Goal: Navigation & Orientation: Find specific page/section

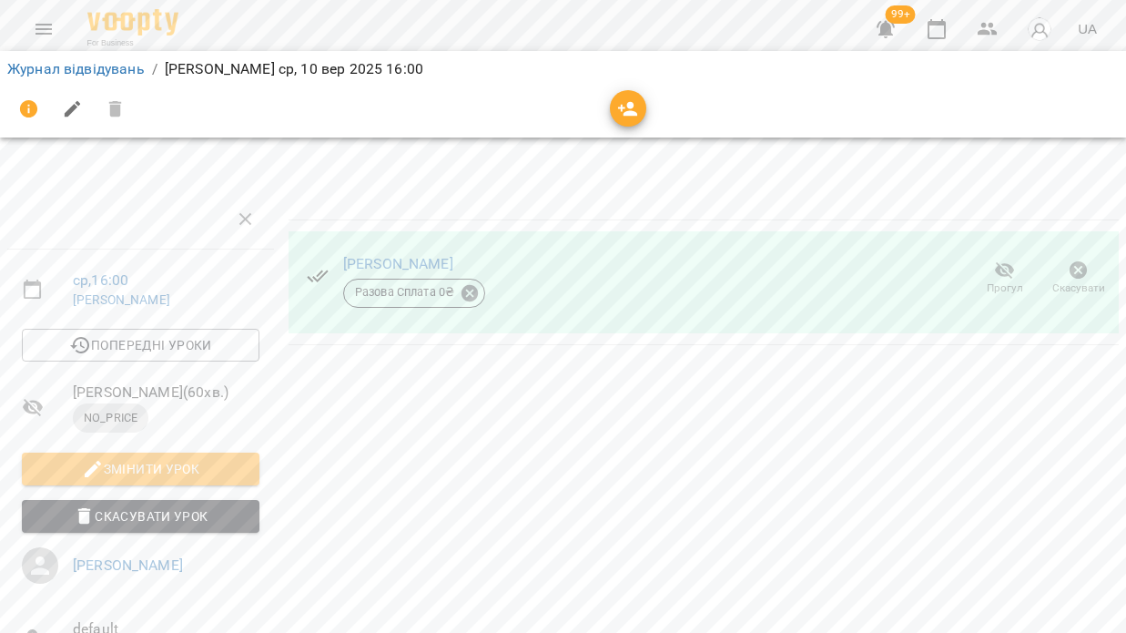
click at [36, 19] on icon "Menu" at bounding box center [44, 29] width 22 height 22
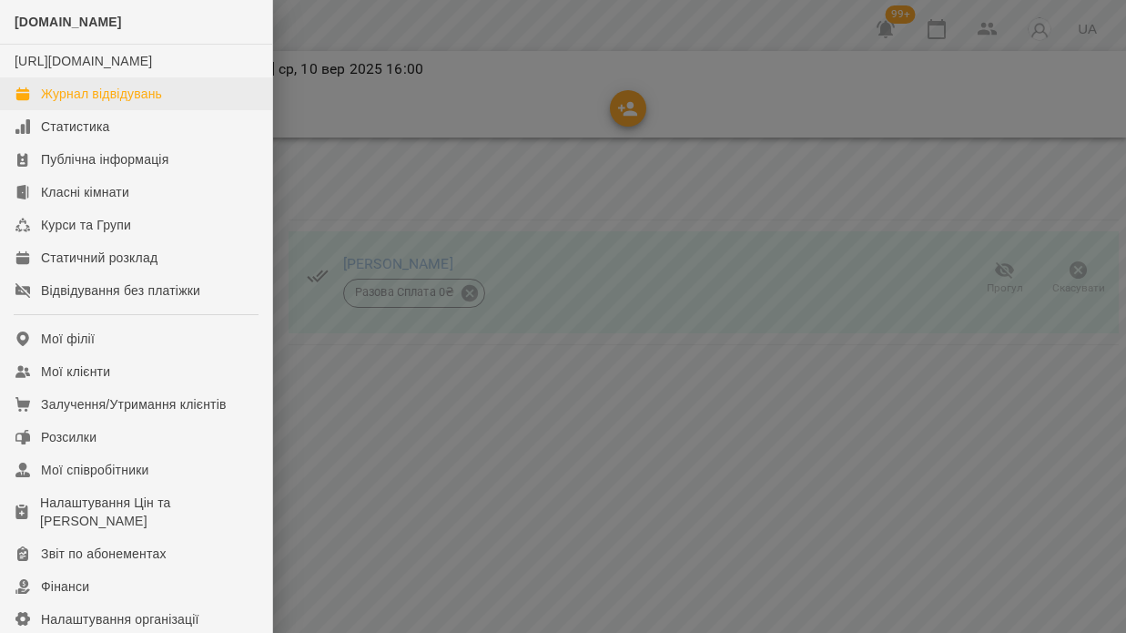
click at [115, 103] on div "Журнал відвідувань" at bounding box center [101, 94] width 121 height 18
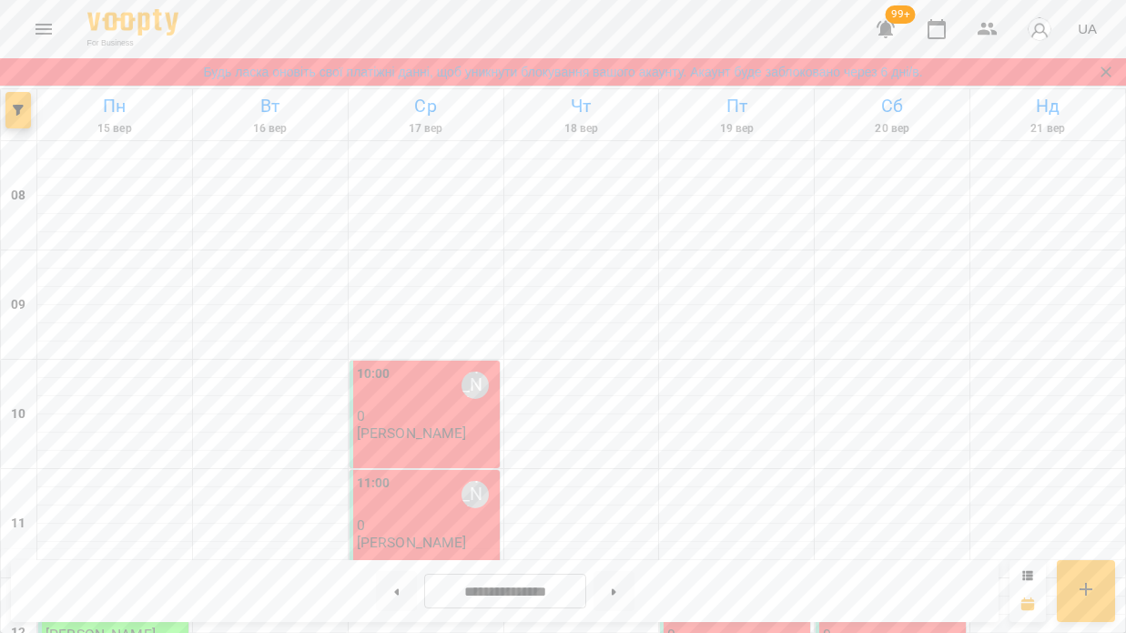
click at [46, 32] on icon "Menu" at bounding box center [44, 29] width 22 height 22
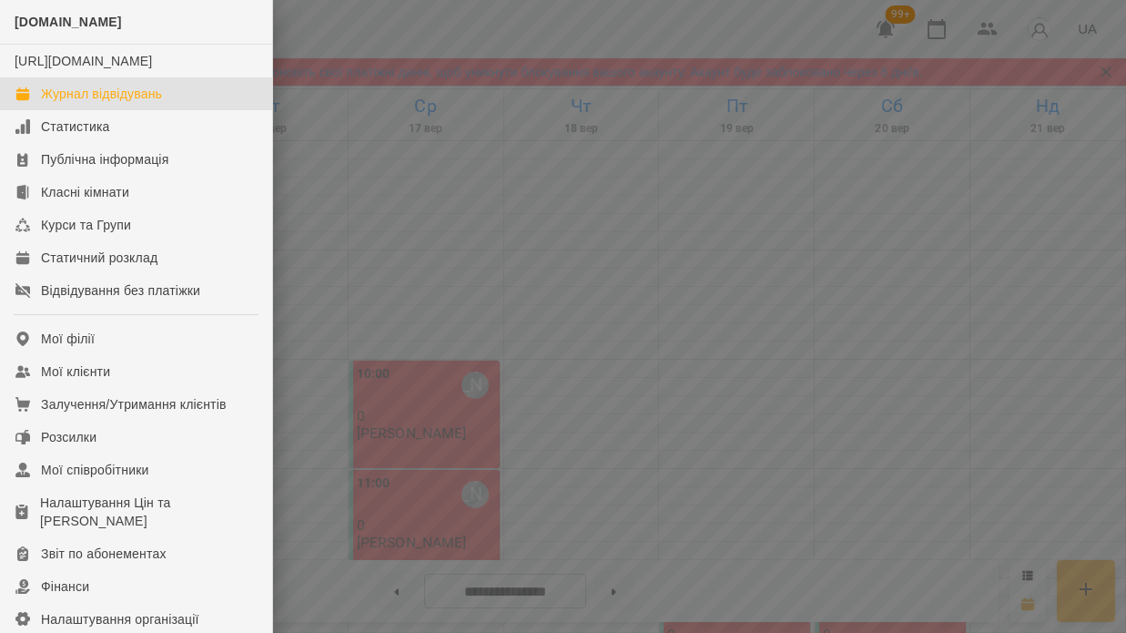
click at [400, 203] on div at bounding box center [563, 316] width 1126 height 633
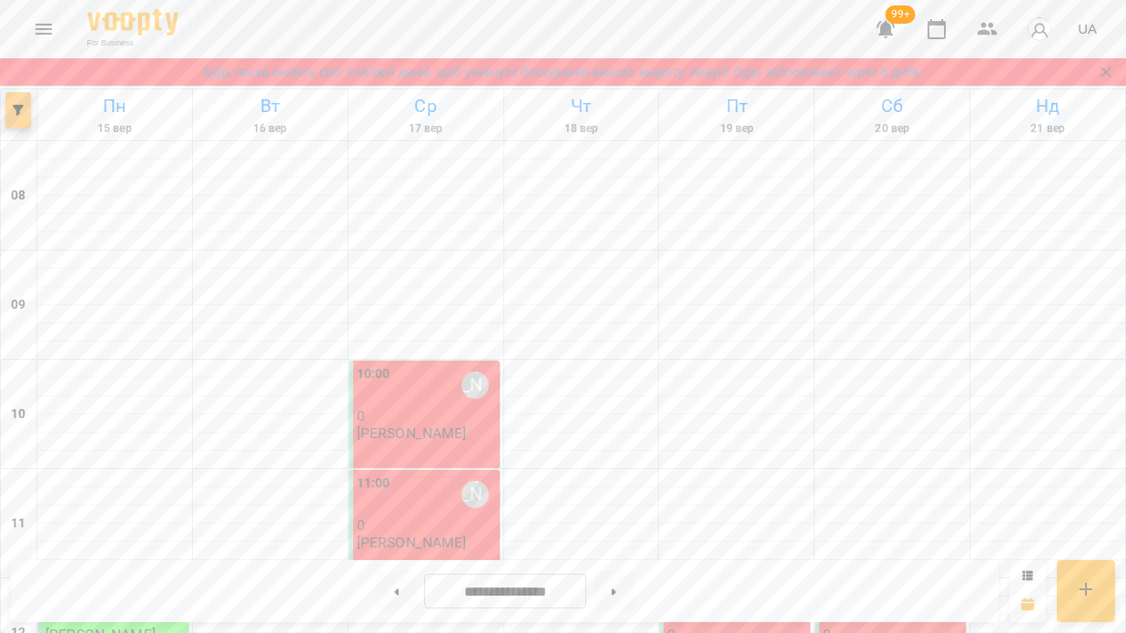
click at [24, 120] on button "button" at bounding box center [17, 110] width 25 height 36
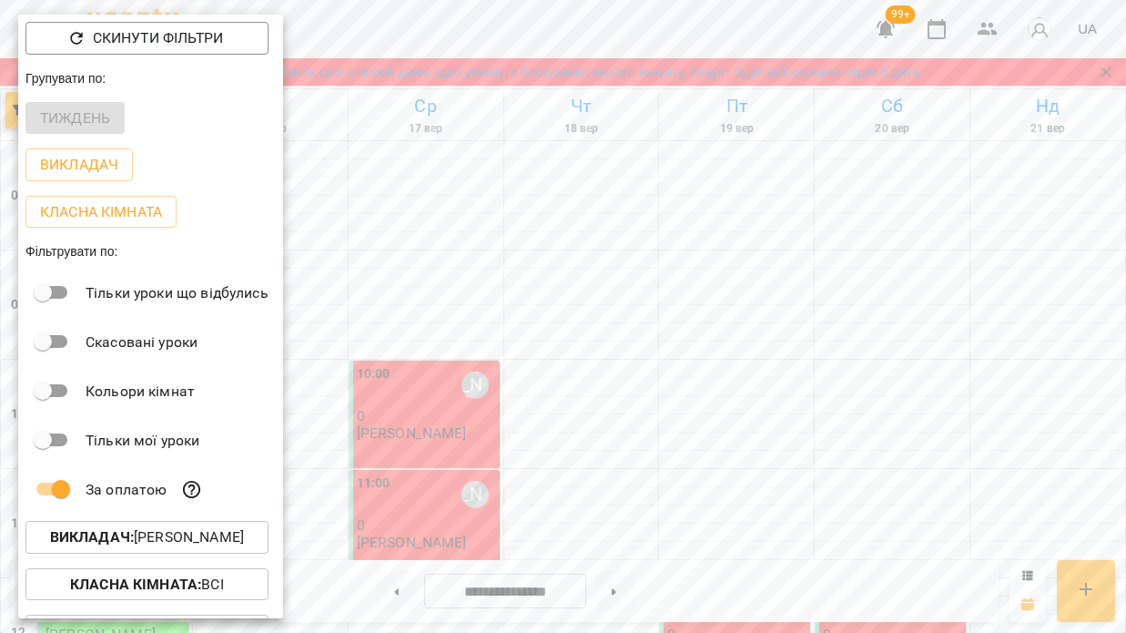
click at [162, 534] on p "Викладач : [PERSON_NAME]" at bounding box center [147, 537] width 194 height 22
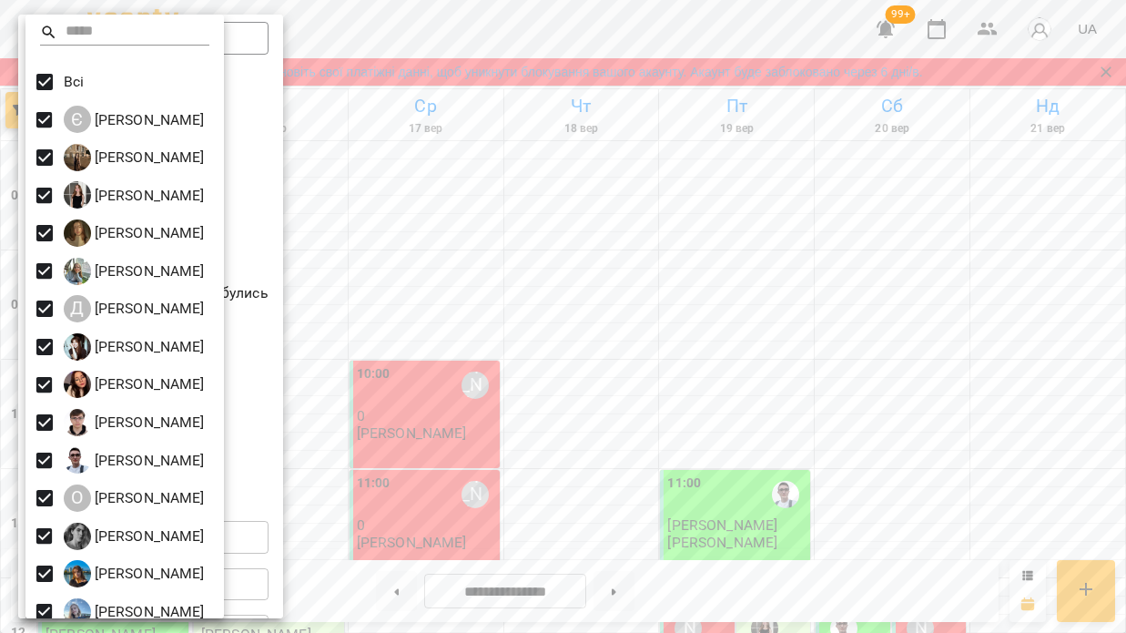
click at [438, 238] on div at bounding box center [563, 316] width 1126 height 633
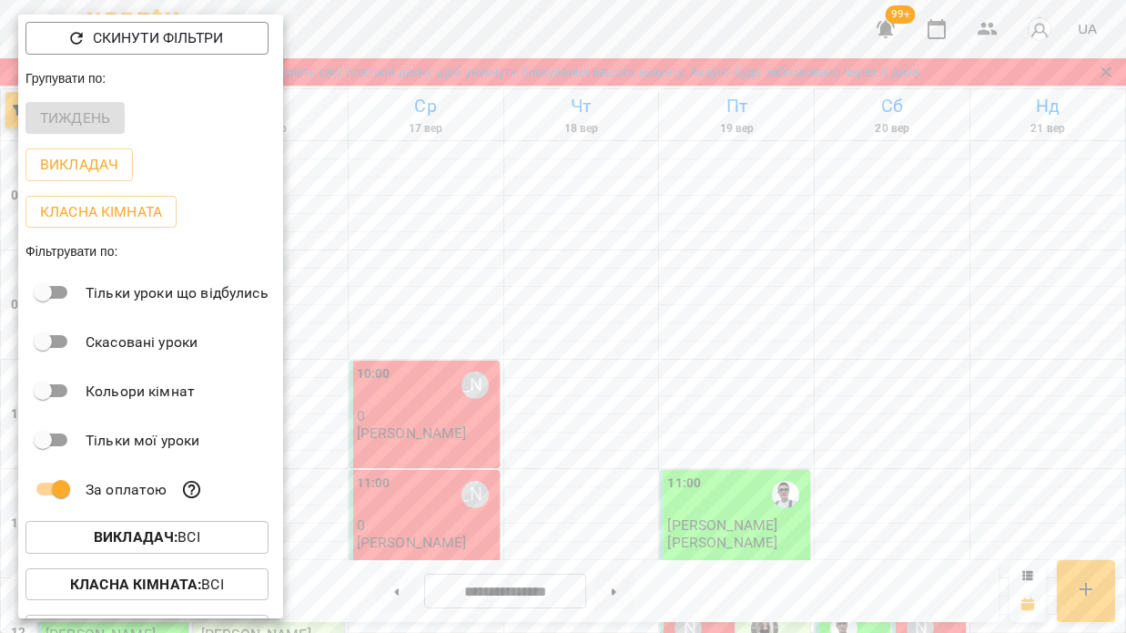
click at [425, 290] on div at bounding box center [563, 316] width 1126 height 633
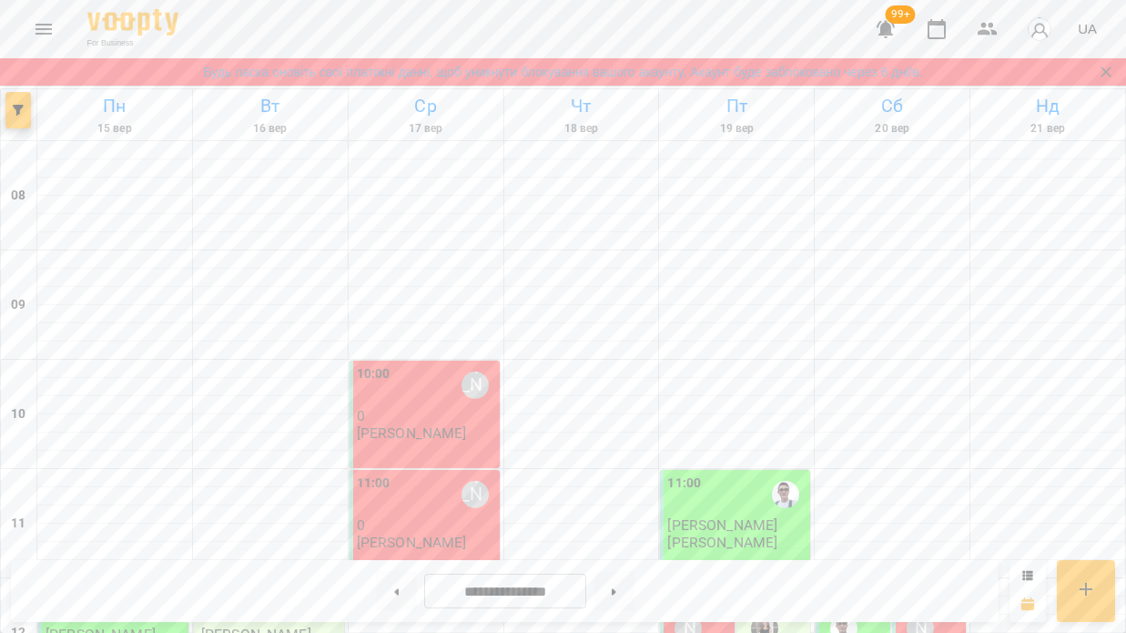
scroll to position [1022, 0]
click at [43, 28] on icon "Menu" at bounding box center [44, 29] width 22 height 22
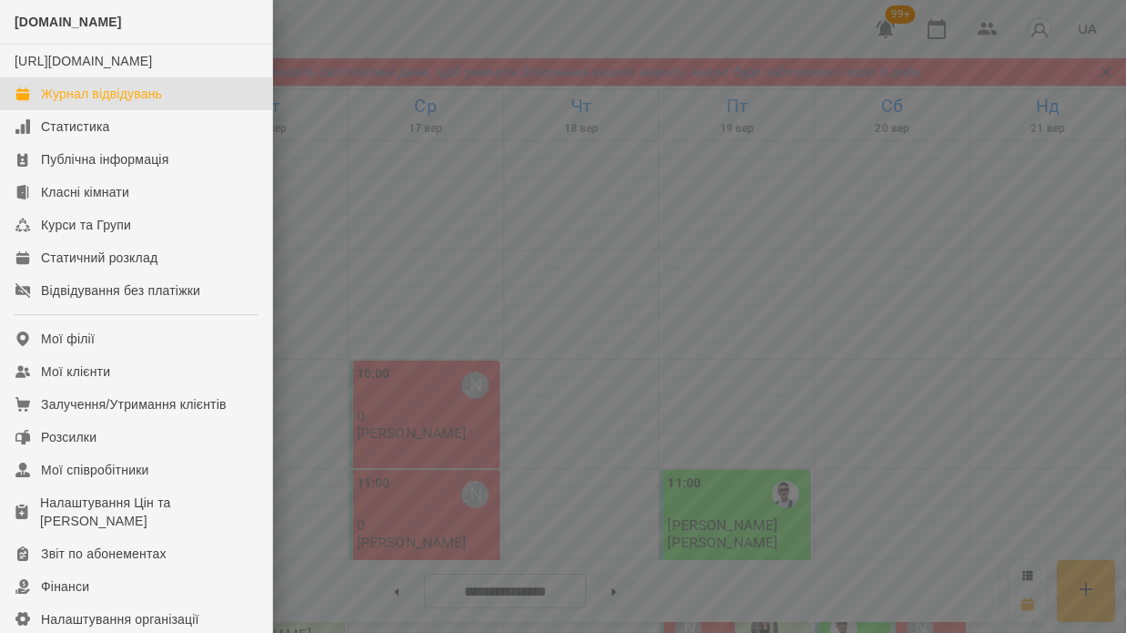
click at [441, 174] on div at bounding box center [563, 316] width 1126 height 633
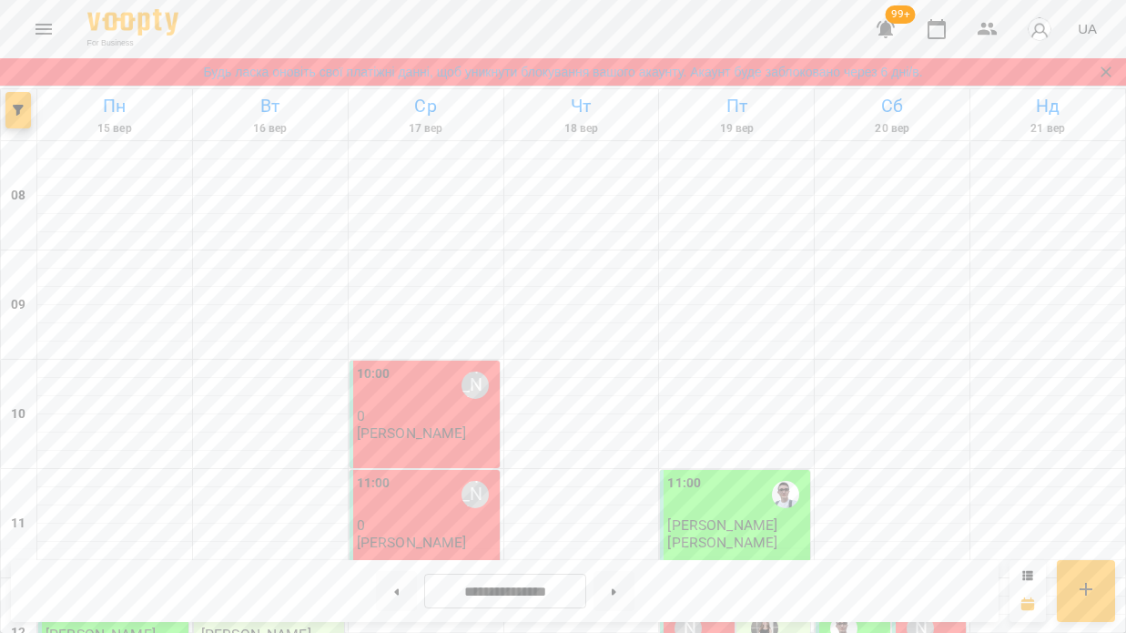
click at [42, 33] on icon "Menu" at bounding box center [44, 29] width 16 height 11
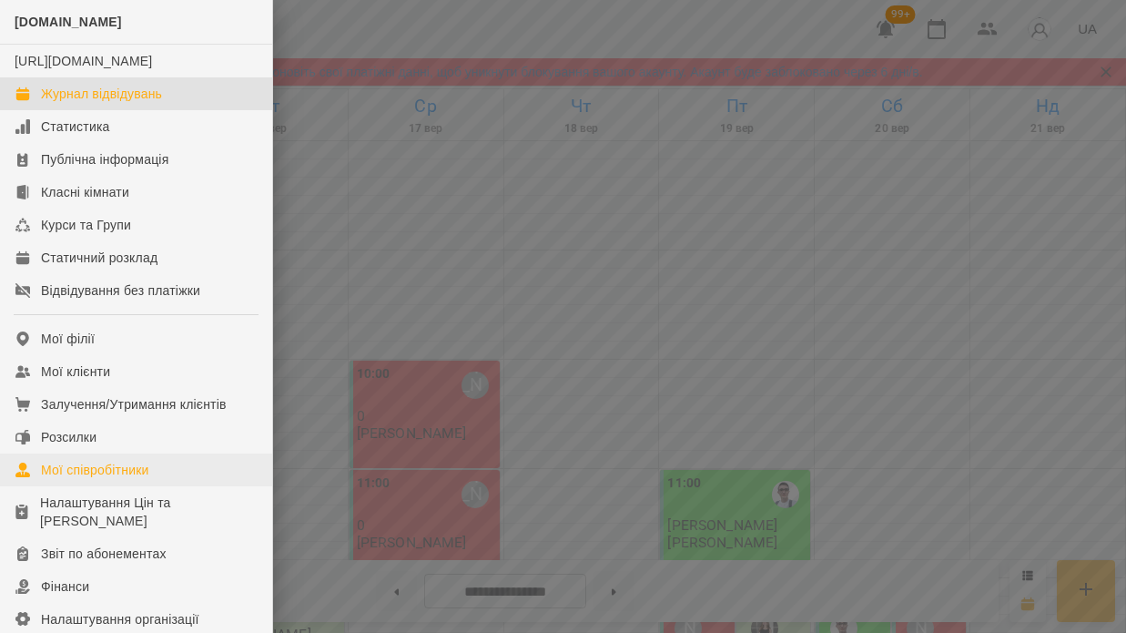
click at [117, 479] on div "Мої співробітники" at bounding box center [95, 470] width 108 height 18
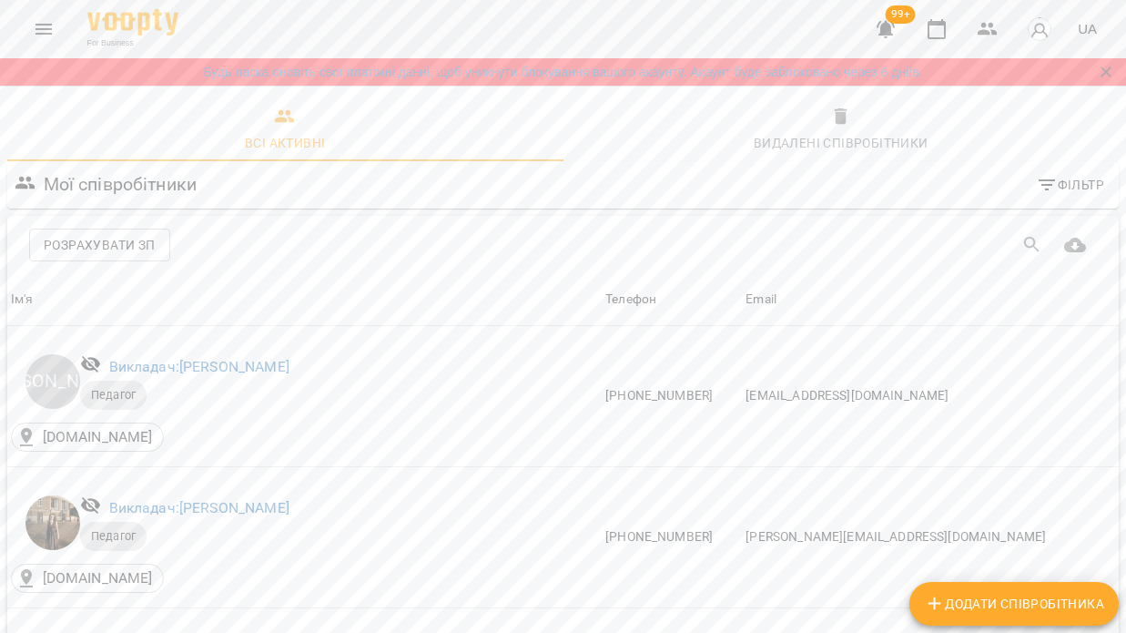
click at [38, 19] on icon "Menu" at bounding box center [44, 29] width 22 height 22
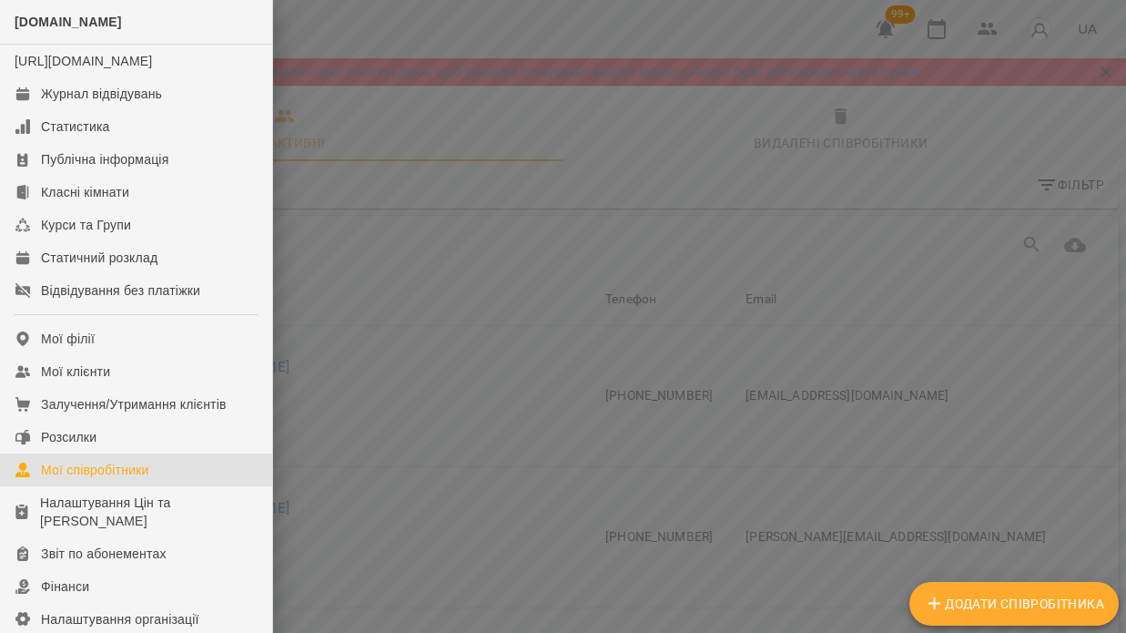
click at [361, 456] on div at bounding box center [563, 316] width 1126 height 633
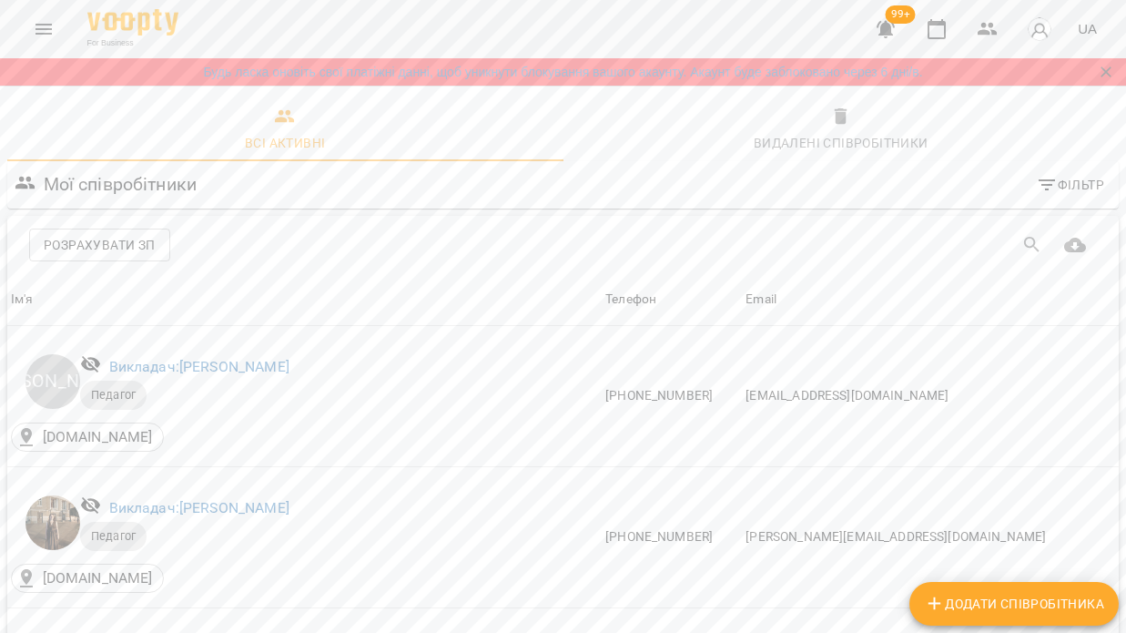
click at [39, 23] on icon "Menu" at bounding box center [44, 29] width 22 height 22
